Goal: Information Seeking & Learning: Learn about a topic

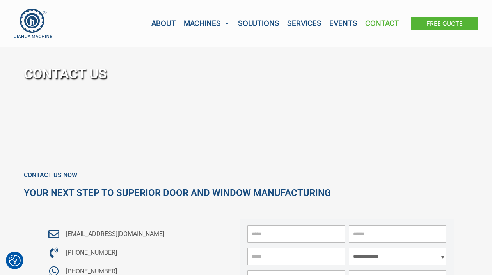
click at [32, 27] on img at bounding box center [33, 23] width 39 height 30
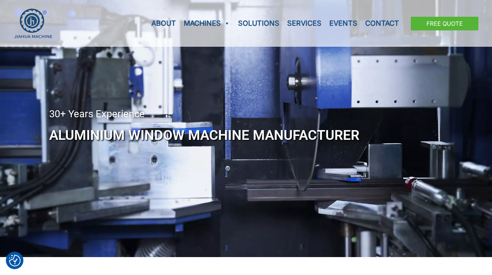
drag, startPoint x: 80, startPoint y: 111, endPoint x: 86, endPoint y: 168, distance: 57.6
click at [84, 156] on div "30+ Years Experience Aluminium Window Machine Manufacturer" at bounding box center [245, 128] width 393 height 257
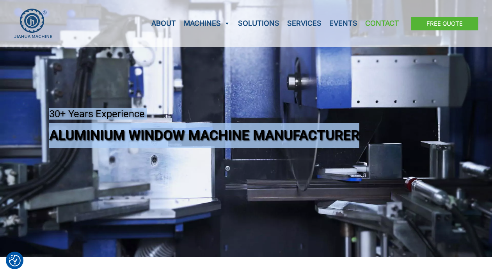
click at [399, 39] on link "Contact" at bounding box center [382, 23] width 42 height 47
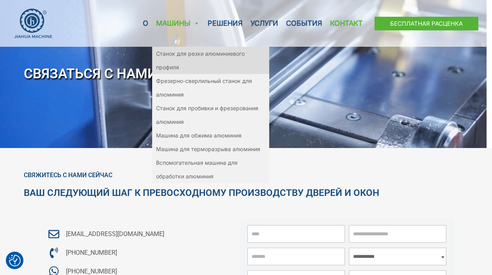
click at [191, 58] on link "Станок для резки алюминиевого профиля" at bounding box center [210, 60] width 117 height 27
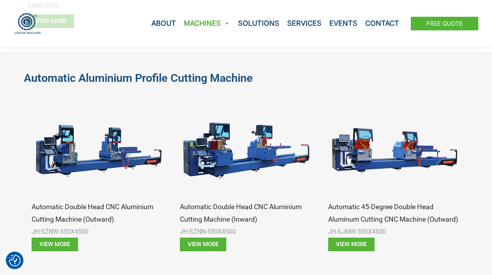
drag, startPoint x: 0, startPoint y: 0, endPoint x: 191, endPoint y: 58, distance: 199.3
click at [191, 58] on div "automatic aluminium profile cutting machine Automatic Double Head CNC Aluminium…" at bounding box center [246, 253] width 445 height 404
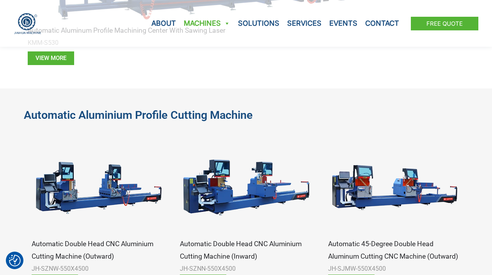
click at [191, 60] on div "View more" at bounding box center [246, 58] width 437 height 14
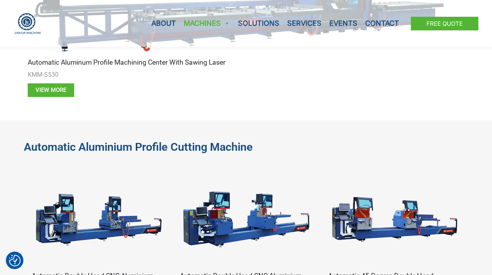
scroll to position [392, 0]
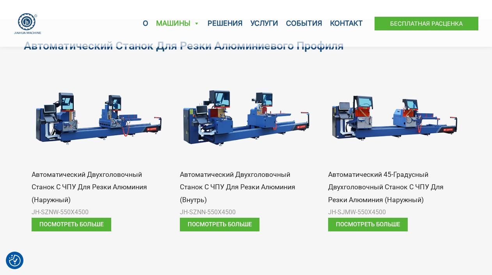
scroll to position [472, 0]
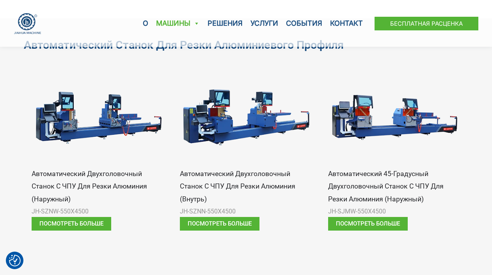
click at [299, 242] on div "автоматический станок для резки алюминиевого профиля Автоматический двухголовоч…" at bounding box center [246, 232] width 445 height 429
click at [80, 227] on font "Посмотреть больше" at bounding box center [71, 223] width 64 height 7
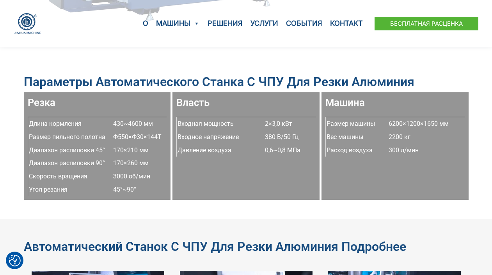
scroll to position [555, 0]
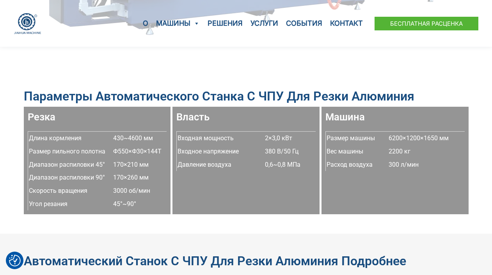
click at [214, 90] on font "Параметры автоматического станка с ЧПУ для резки алюминия" at bounding box center [219, 96] width 390 height 15
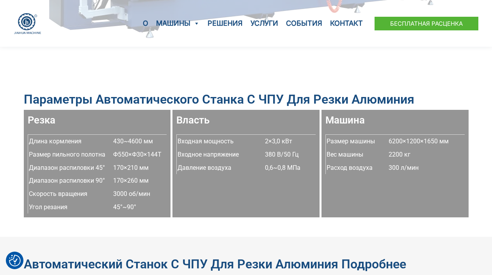
drag, startPoint x: 214, startPoint y: 90, endPoint x: 212, endPoint y: 102, distance: 11.5
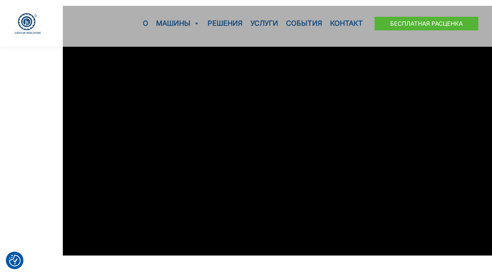
scroll to position [1113, 0]
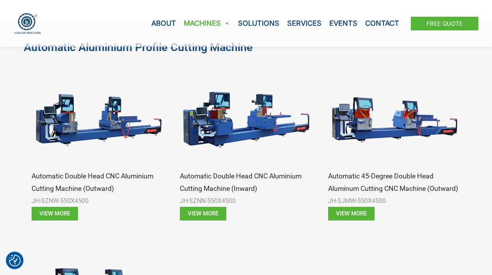
scroll to position [472, 0]
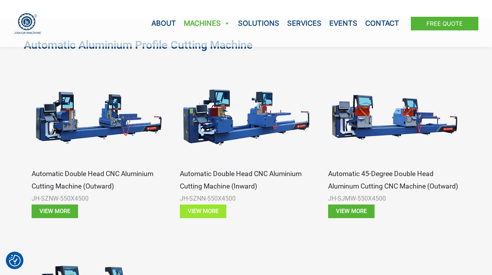
click at [205, 210] on span "View more" at bounding box center [203, 212] width 31 height 6
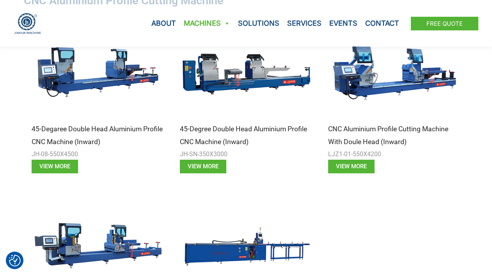
scroll to position [936, 0]
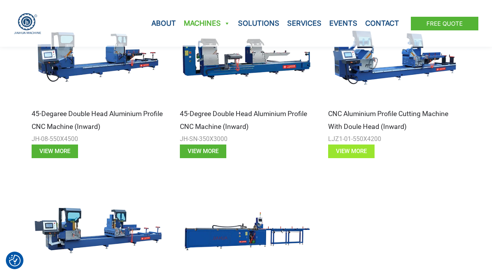
click at [356, 151] on span "View more" at bounding box center [351, 152] width 31 height 6
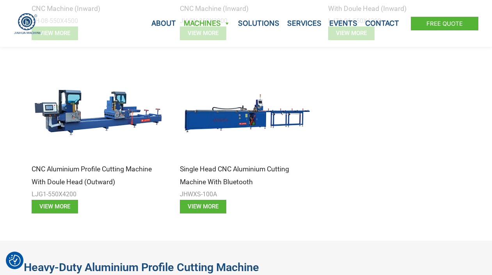
scroll to position [1054, 0]
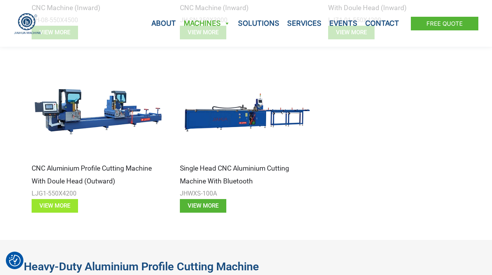
click at [53, 206] on span "View more" at bounding box center [54, 206] width 31 height 6
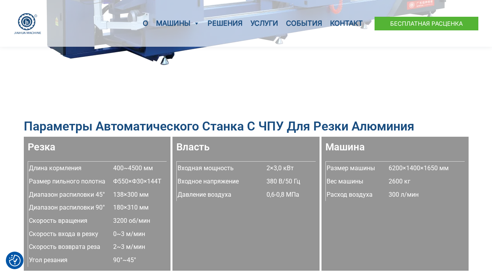
scroll to position [505, 0]
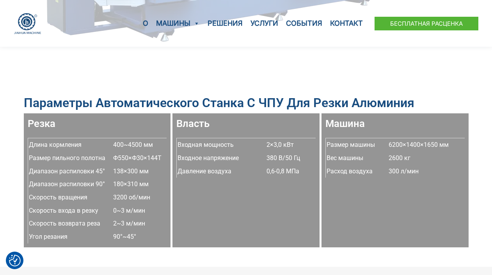
click at [423, 77] on div "Параметры автоматического станка с ЧПУ для резки алюминия Резка Длина кормления…" at bounding box center [246, 171] width 445 height 191
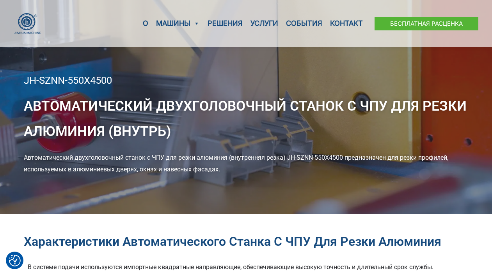
scroll to position [0, 0]
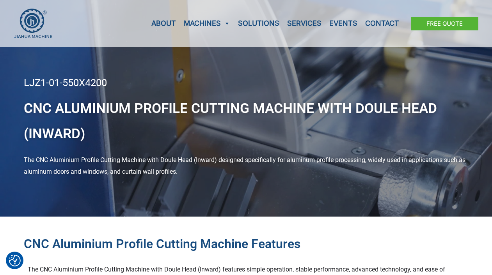
click at [99, 21] on div "About Machines Aluminum Profile Cutting Machine Aluminum Milling and Drilling M…" at bounding box center [246, 23] width 464 height 47
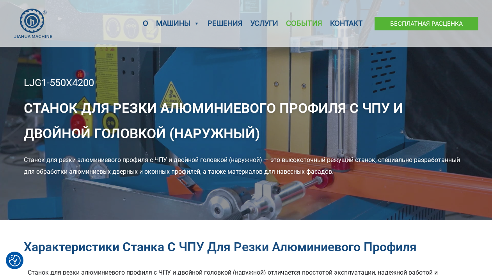
click at [305, 24] on font "События" at bounding box center [304, 23] width 36 height 8
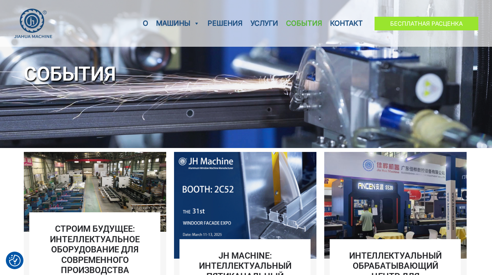
click at [396, 24] on font "Бесплатная расценка" at bounding box center [426, 23] width 73 height 7
